Goal: Find contact information: Find contact information

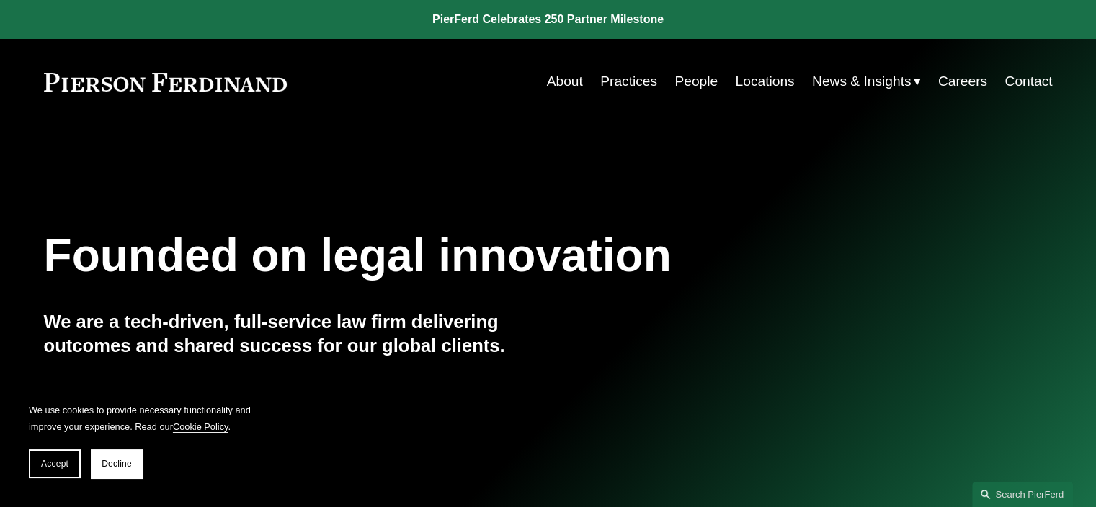
click at [680, 82] on link "People" at bounding box center [696, 81] width 43 height 27
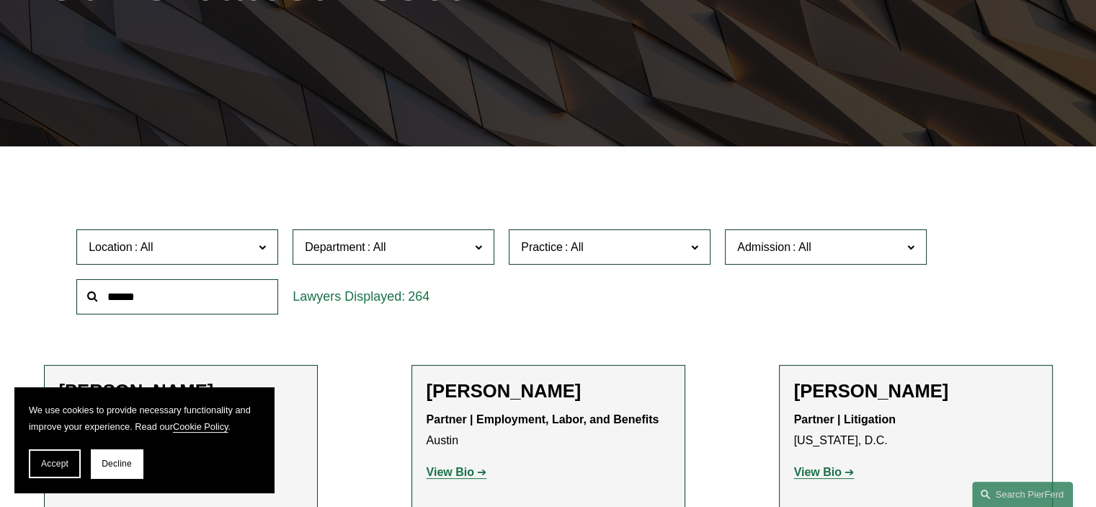
scroll to position [433, 0]
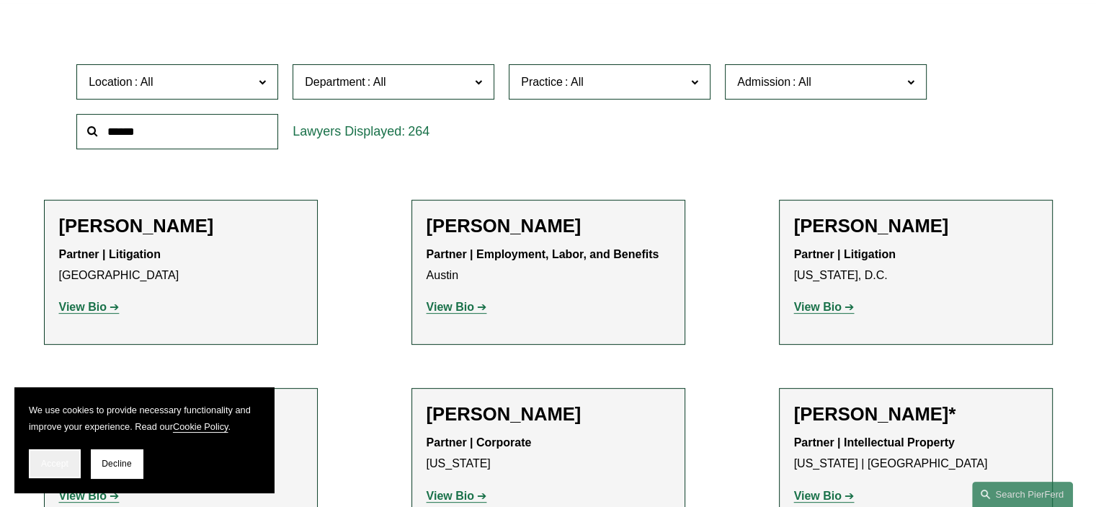
click at [52, 458] on span "Accept" at bounding box center [54, 463] width 27 height 10
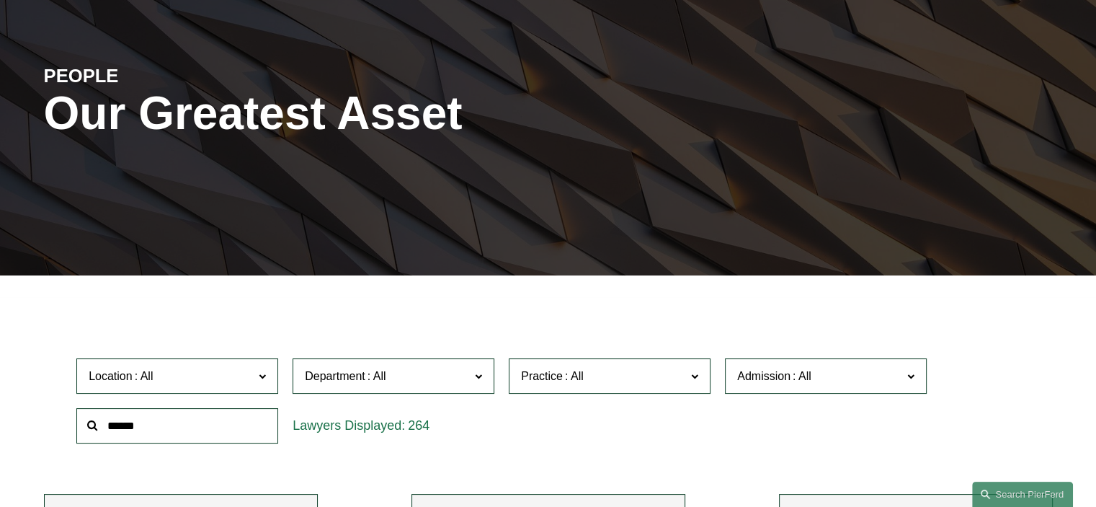
scroll to position [216, 0]
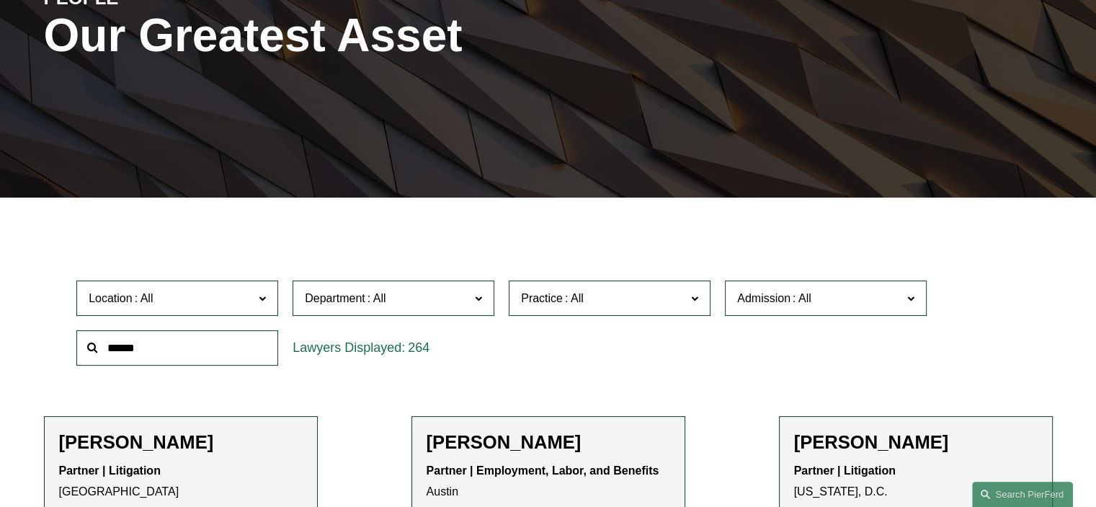
click at [608, 293] on span "Practice" at bounding box center [603, 297] width 165 height 19
click at [0, 0] on link "Employment and Labor" at bounding box center [0, 0] width 0 height 0
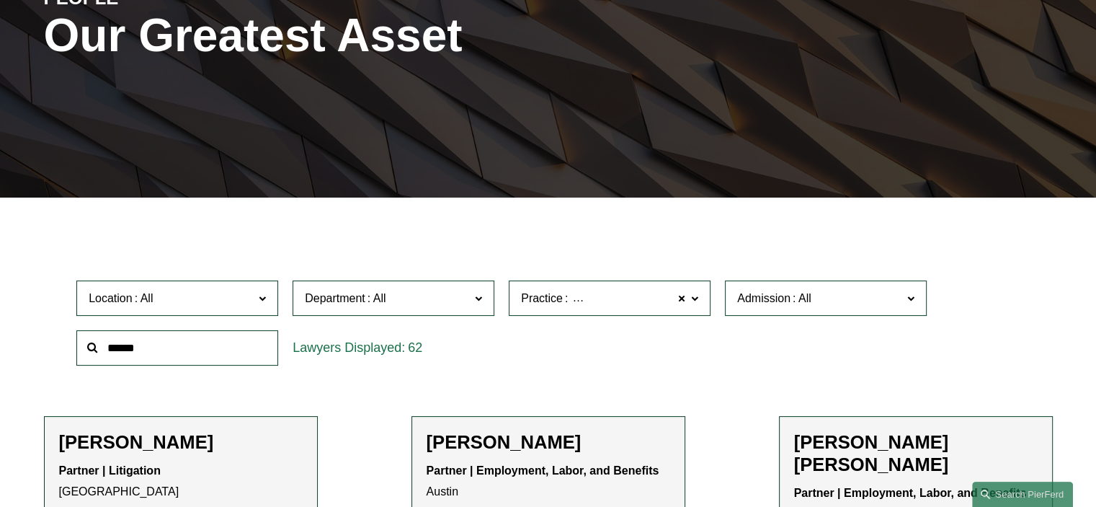
click at [219, 296] on span "Location" at bounding box center [171, 297] width 165 height 19
click at [0, 0] on link "[GEOGRAPHIC_DATA]" at bounding box center [0, 0] width 0 height 0
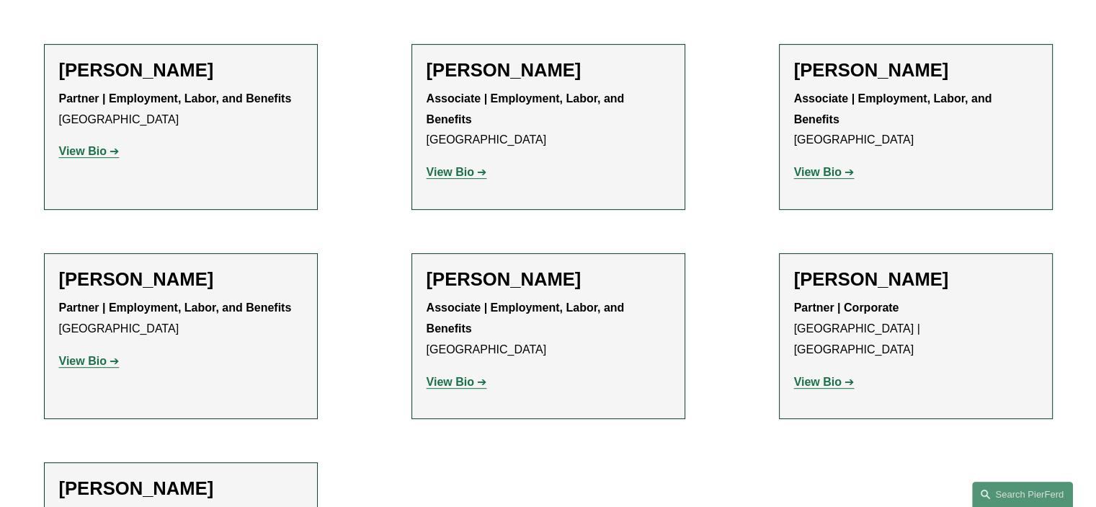
scroll to position [649, 0]
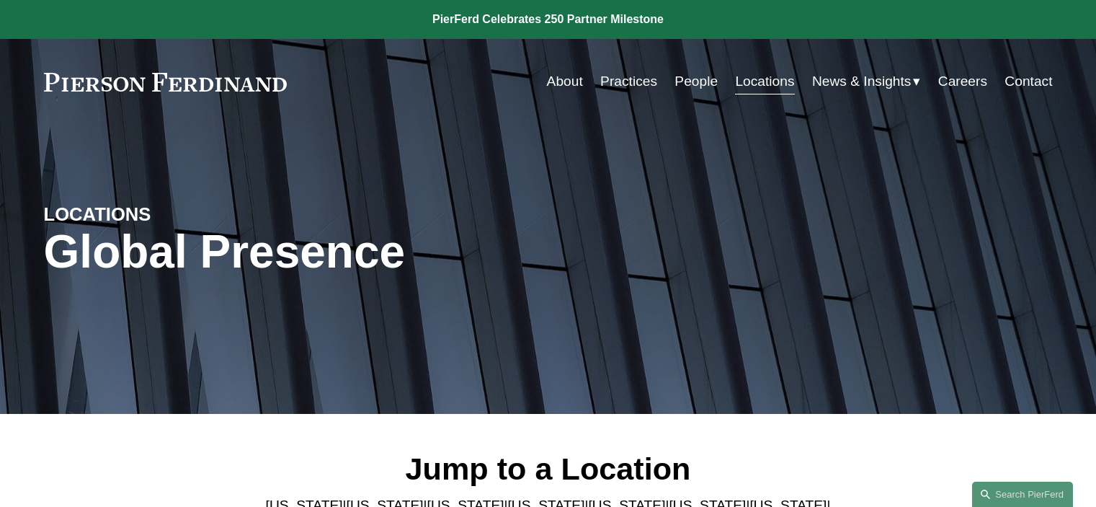
scroll to position [505, 0]
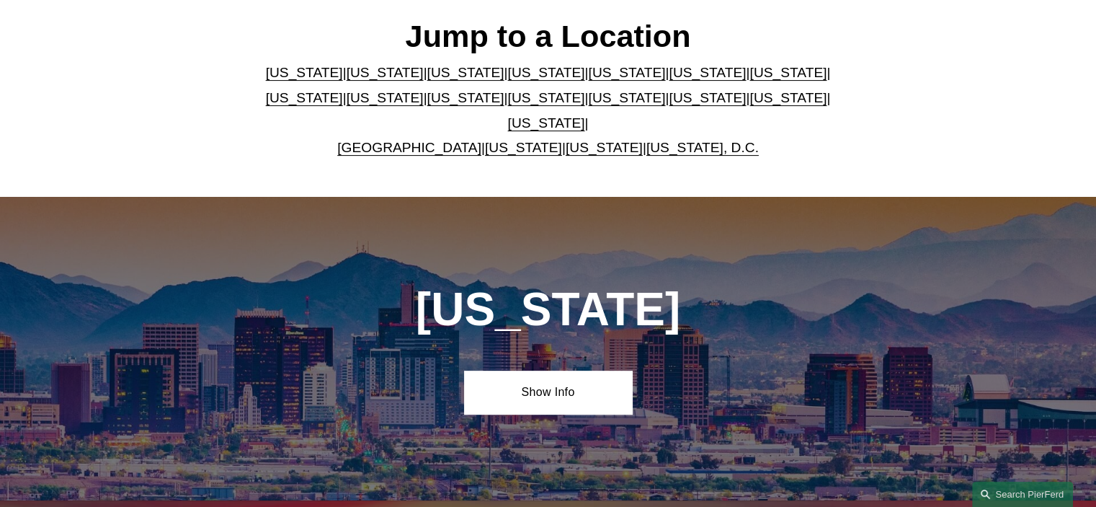
click at [389, 140] on link "United Kingdom" at bounding box center [409, 147] width 144 height 15
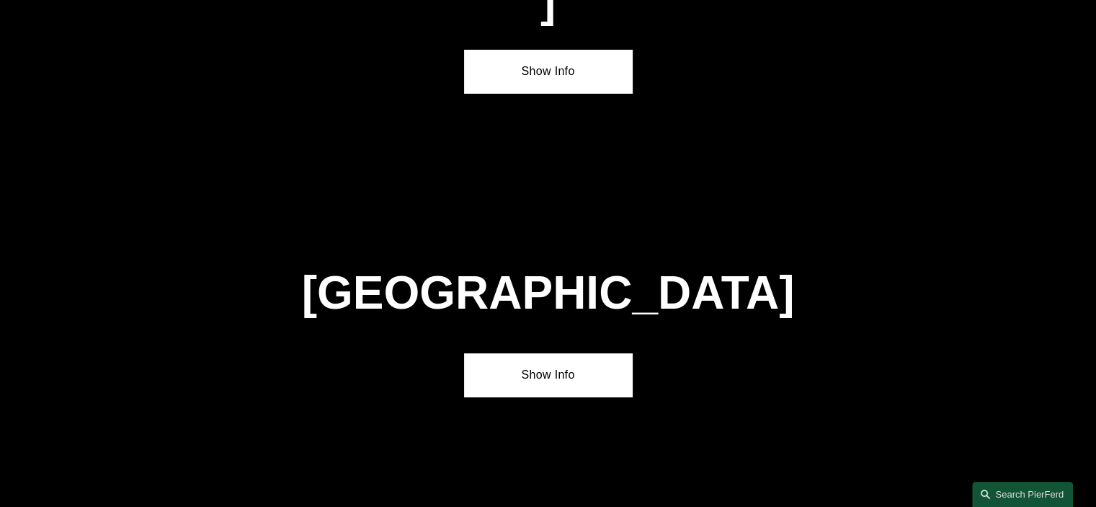
scroll to position [5174, 0]
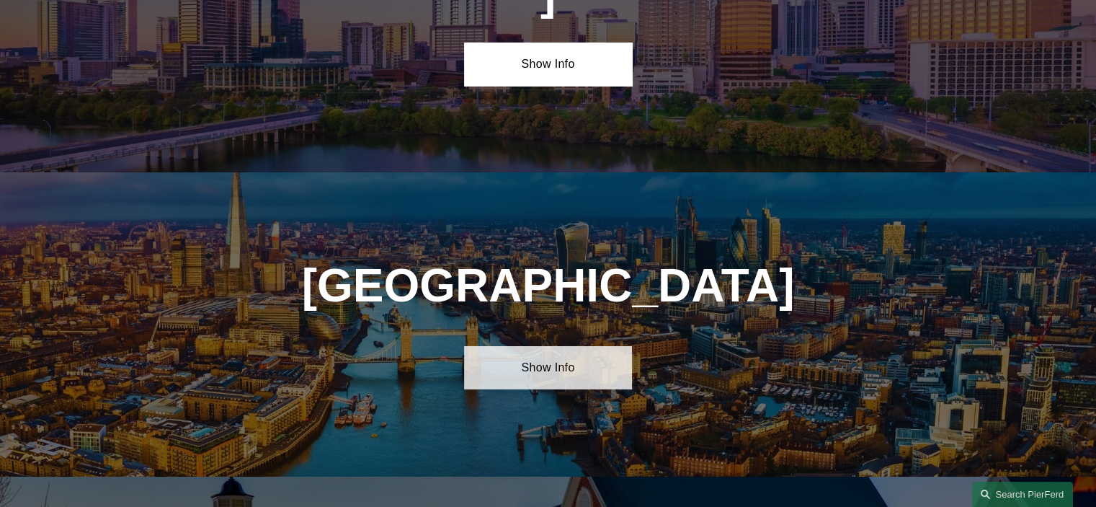
click at [559, 346] on link "Show Info" at bounding box center [548, 367] width 168 height 43
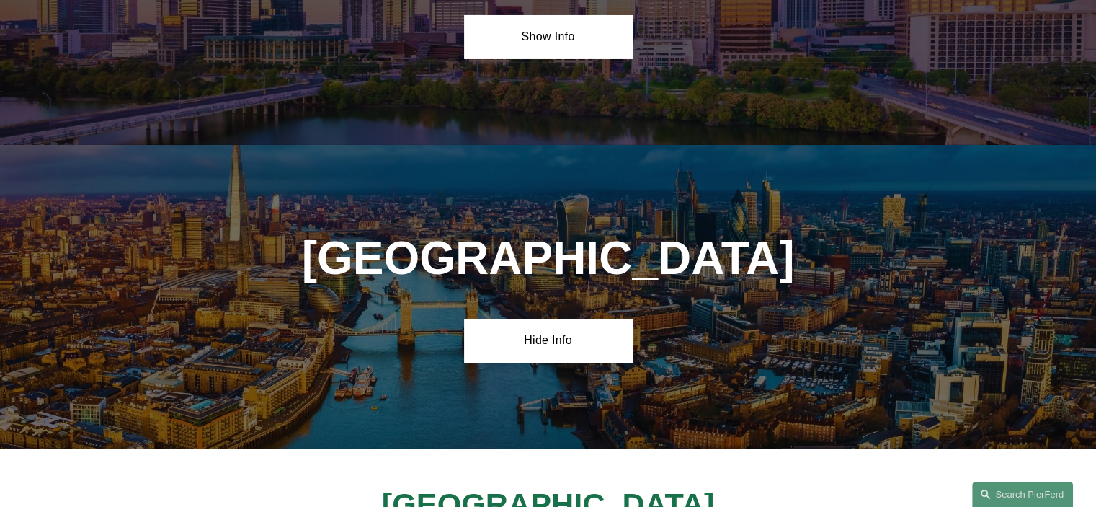
scroll to position [5246, 0]
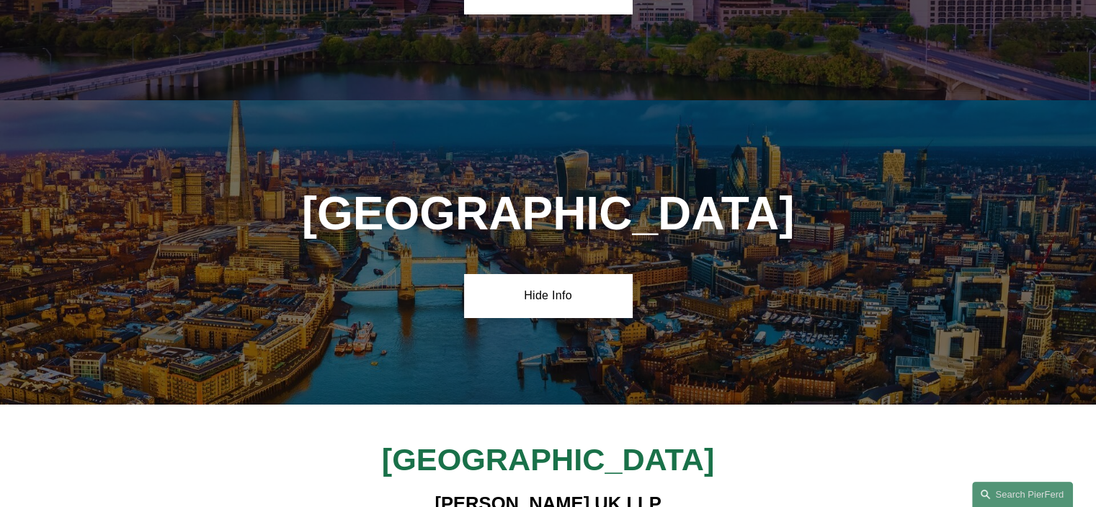
drag, startPoint x: 461, startPoint y: 357, endPoint x: 629, endPoint y: 381, distance: 169.0
copy h4 "1 King William Street London EC4N 7BJ"
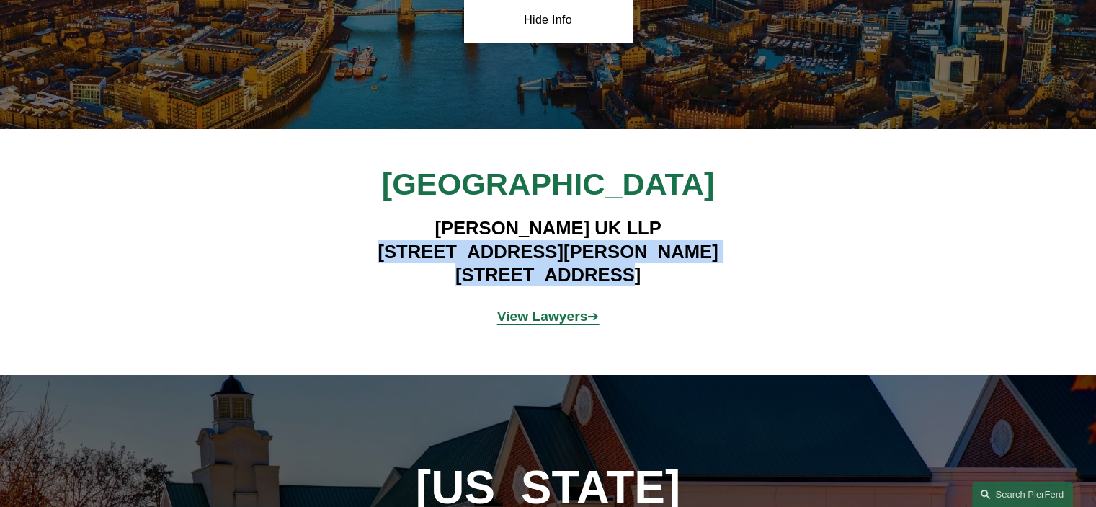
scroll to position [5391, 0]
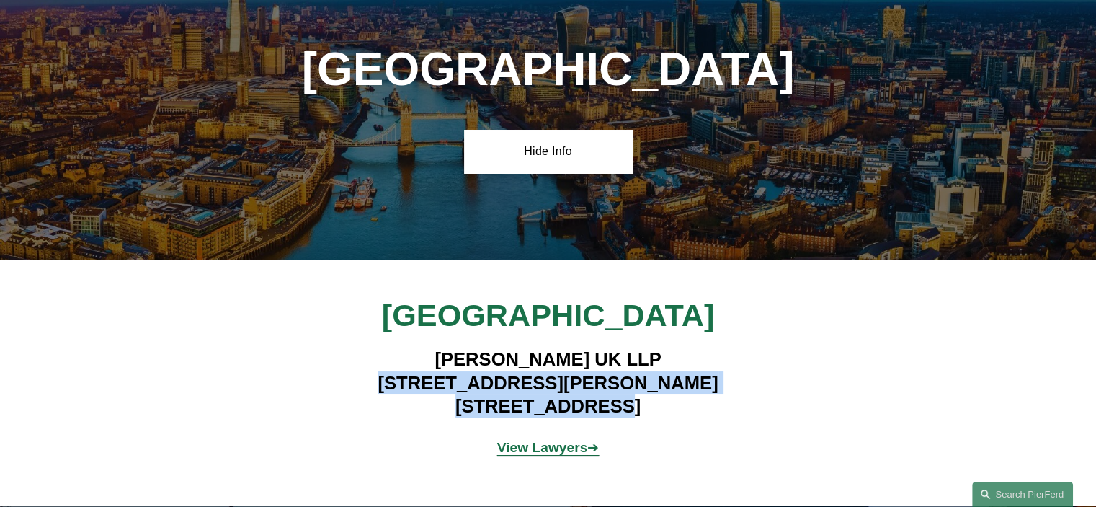
click at [585, 440] on span "View Lawyers ➔" at bounding box center [548, 447] width 102 height 15
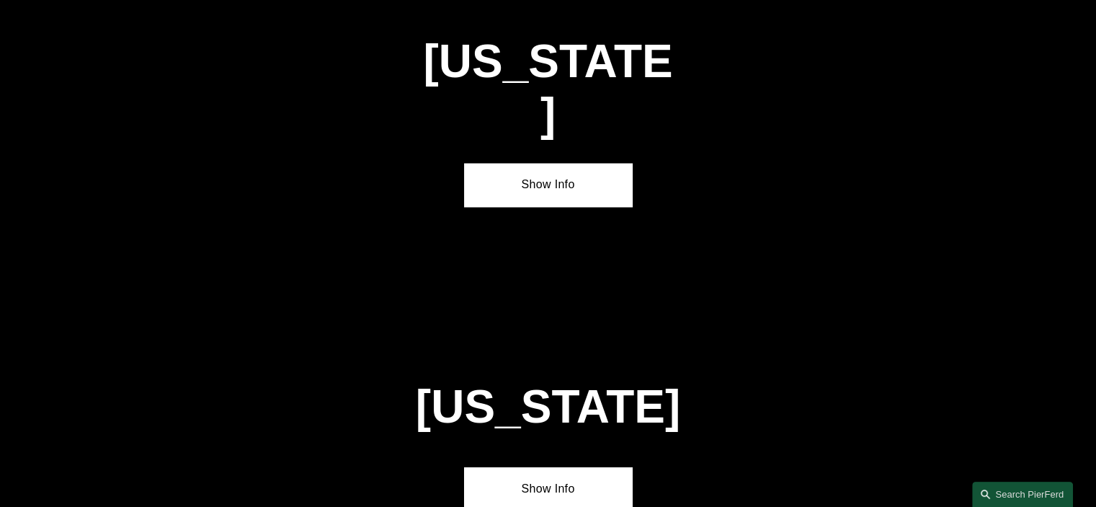
scroll to position [2158, 0]
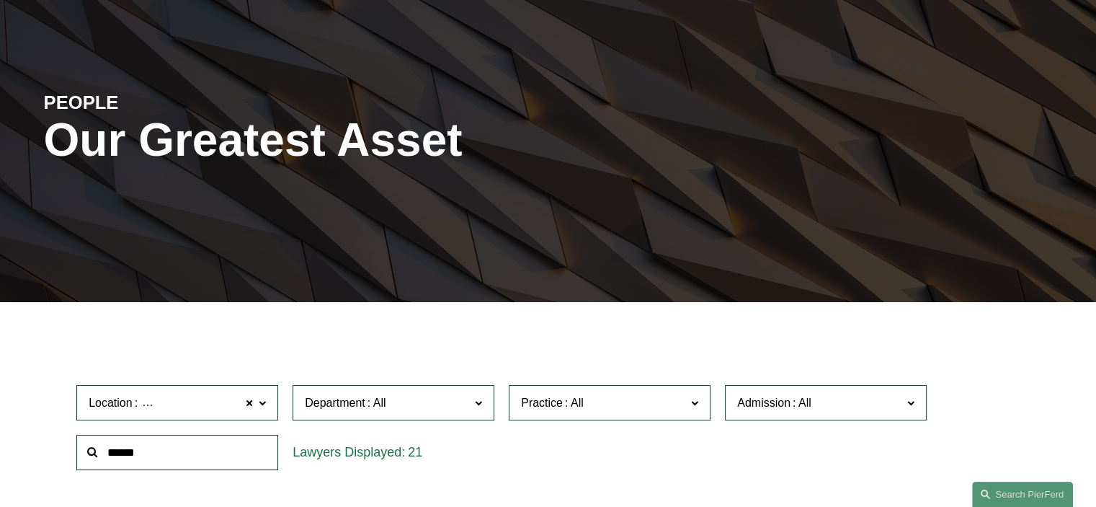
scroll to position [72, 0]
